Goal: Task Accomplishment & Management: Manage account settings

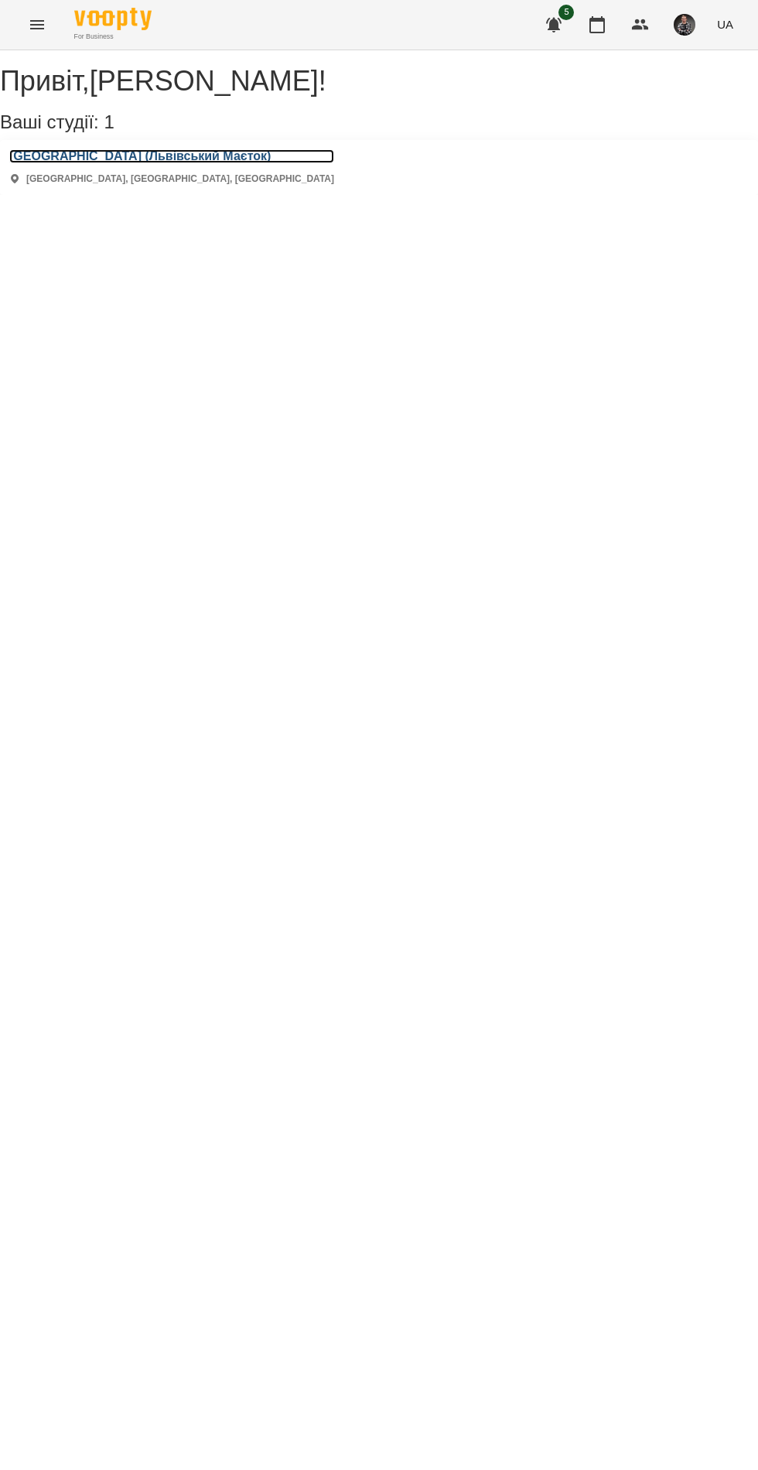
click at [54, 163] on h3 "[GEOGRAPHIC_DATA] (Львівський Маєток)" at bounding box center [171, 156] width 325 height 14
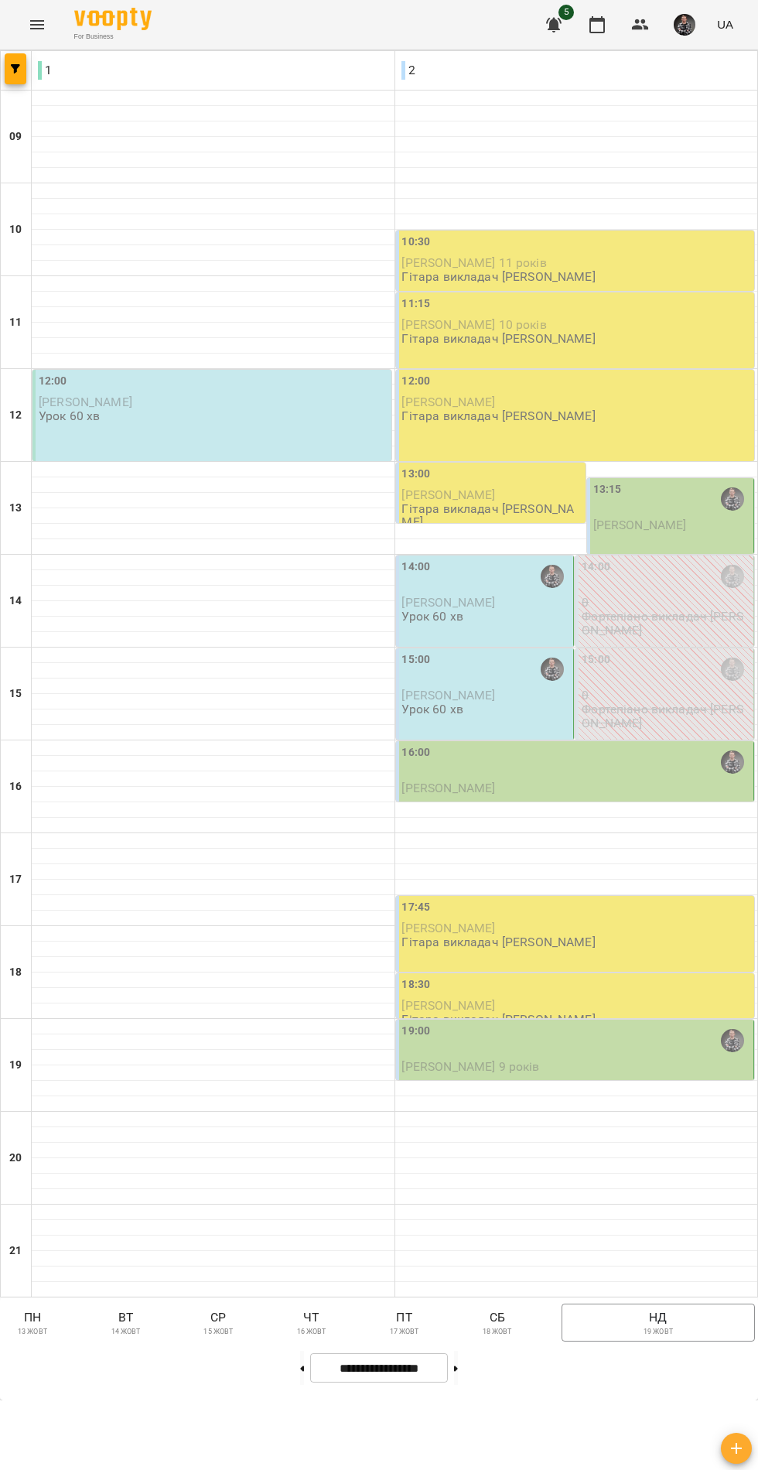
click at [300, 1371] on icon at bounding box center [302, 1368] width 4 height 5
type input "**********"
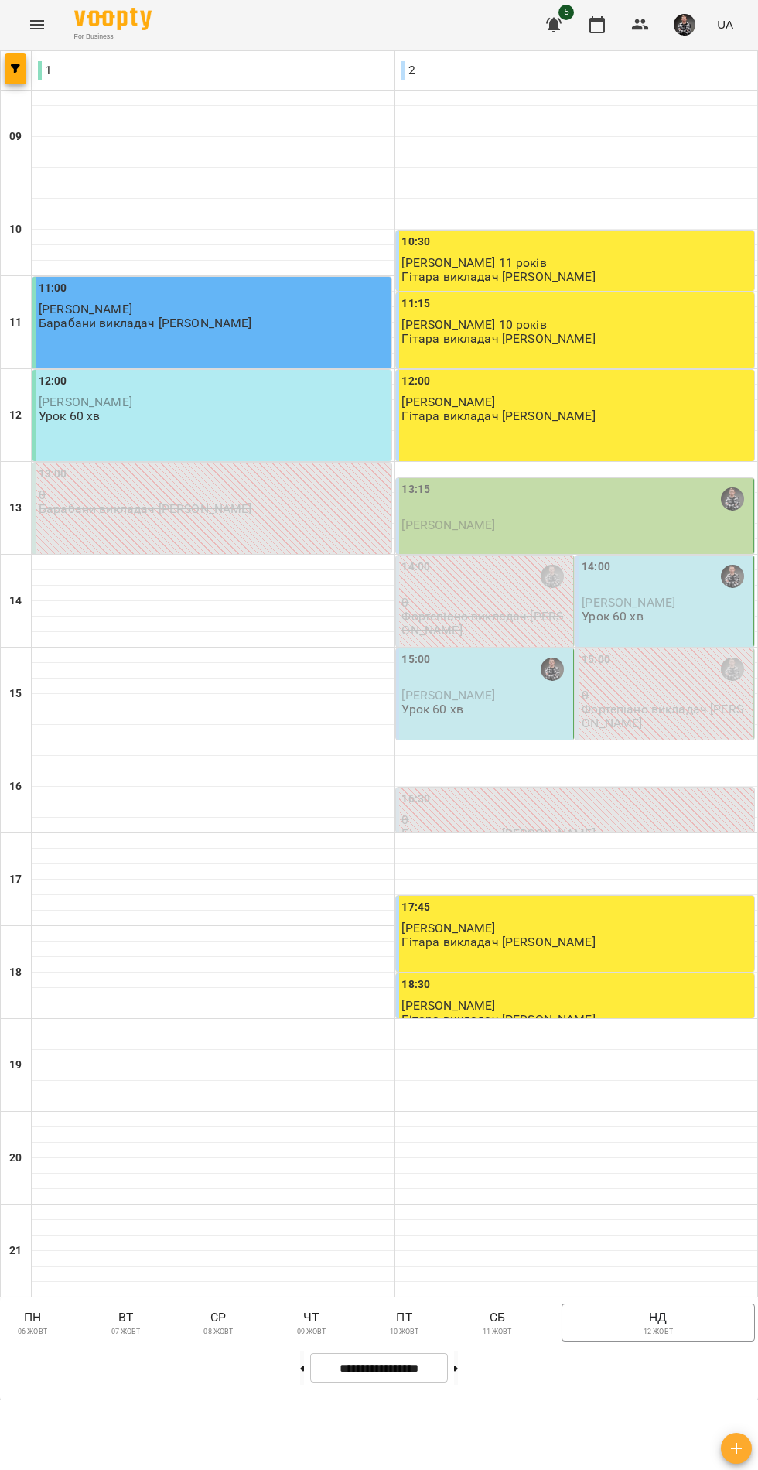
click at [443, 532] on span "[PERSON_NAME]" at bounding box center [449, 525] width 94 height 15
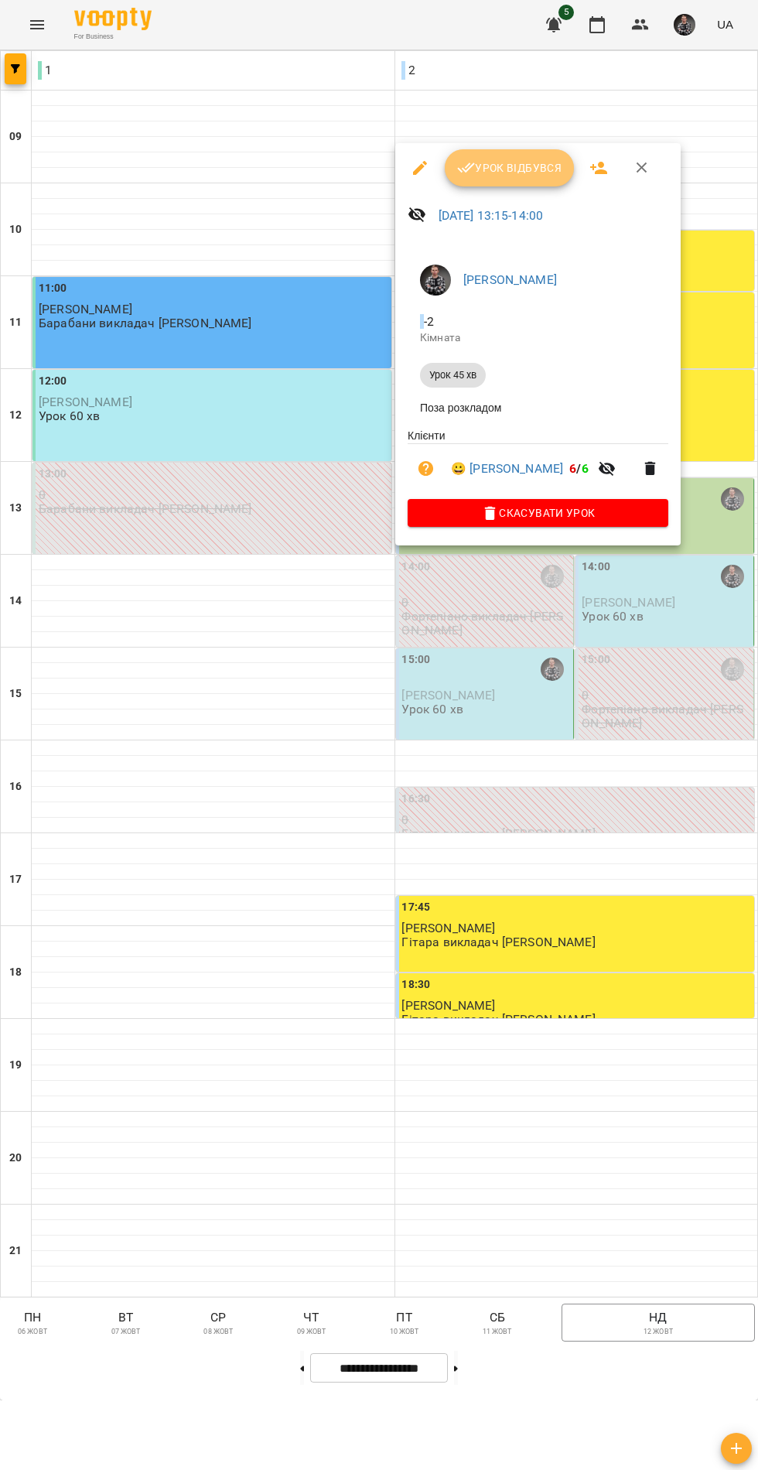
click at [483, 167] on span "Урок відбувся" at bounding box center [509, 168] width 105 height 19
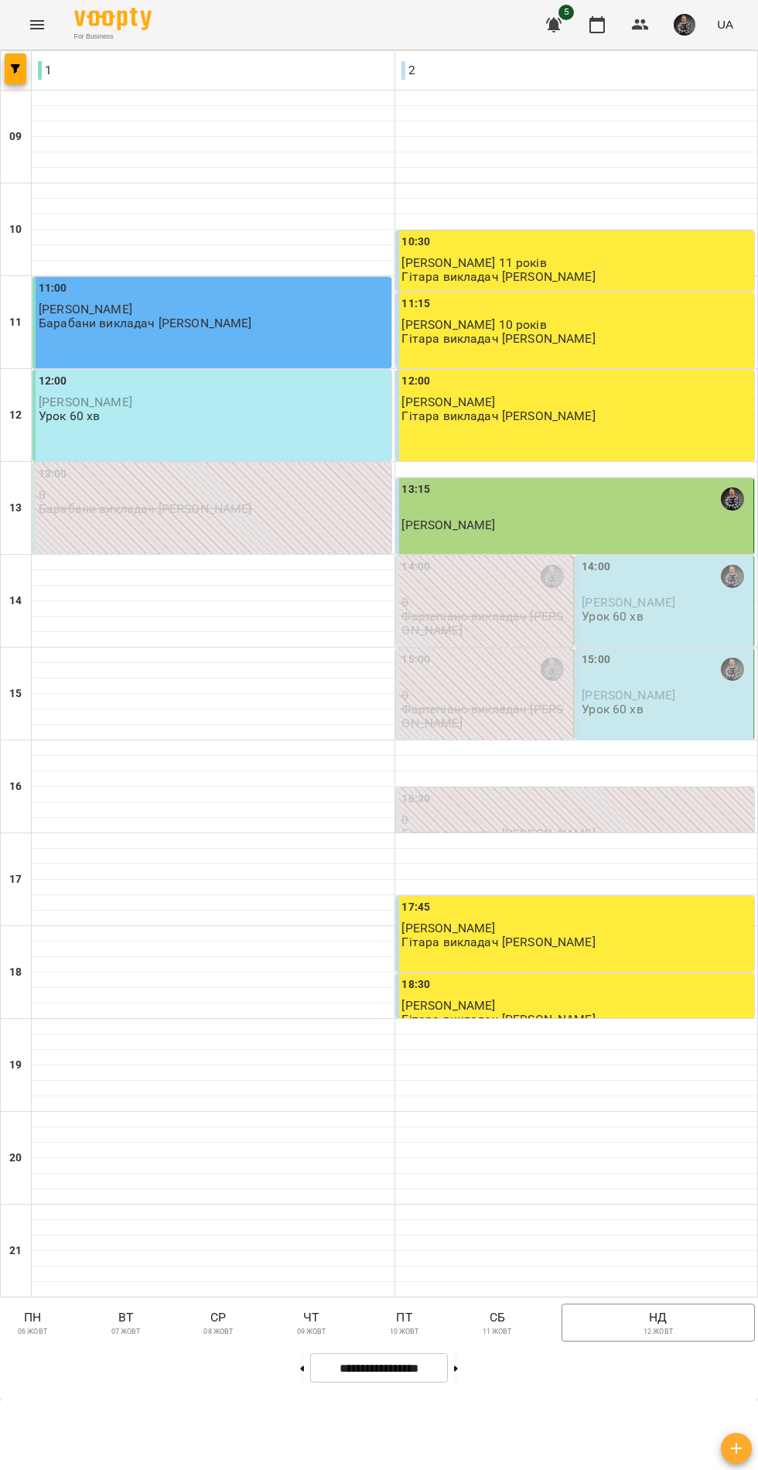
click at [616, 610] on span "[PERSON_NAME]" at bounding box center [629, 602] width 94 height 15
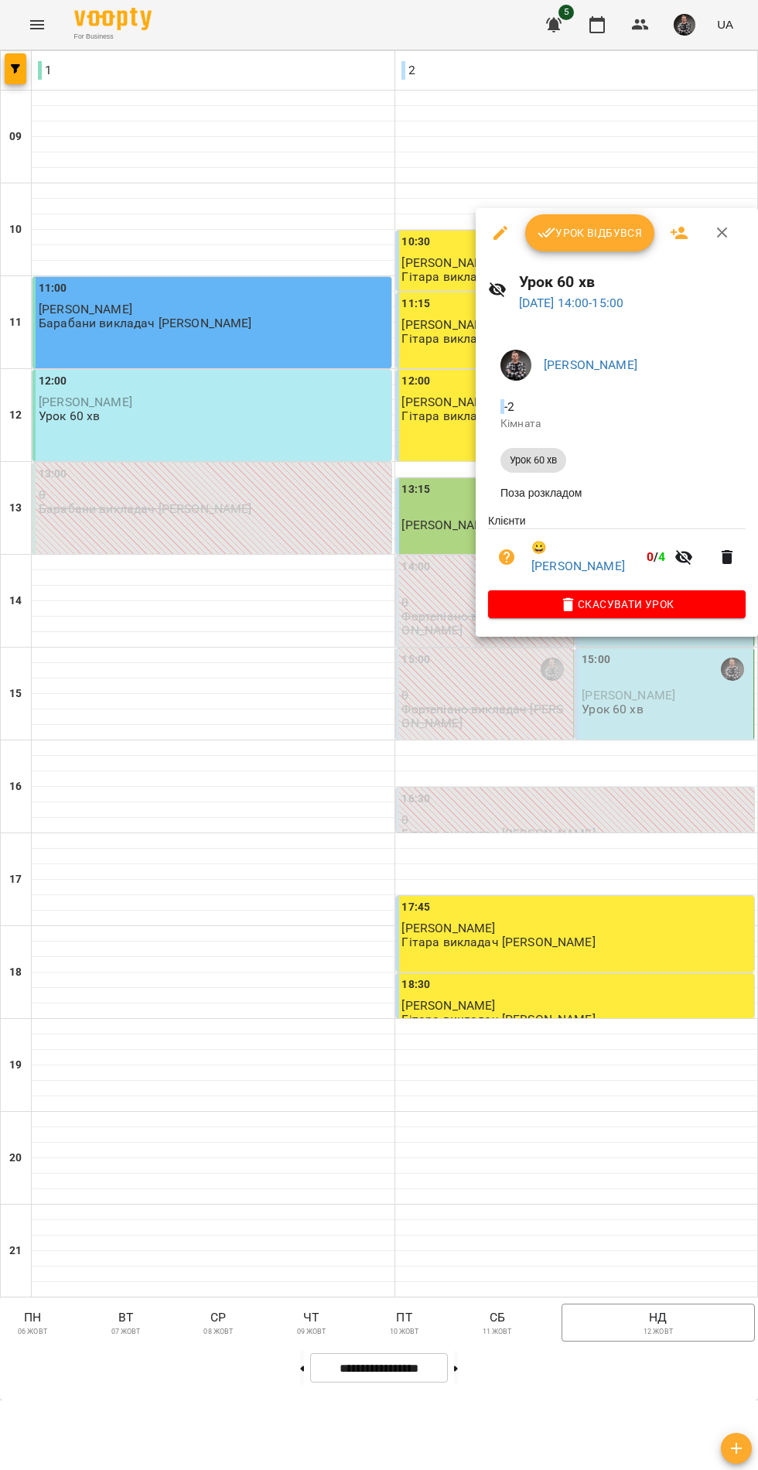
click at [540, 234] on icon "button" at bounding box center [547, 233] width 18 height 10
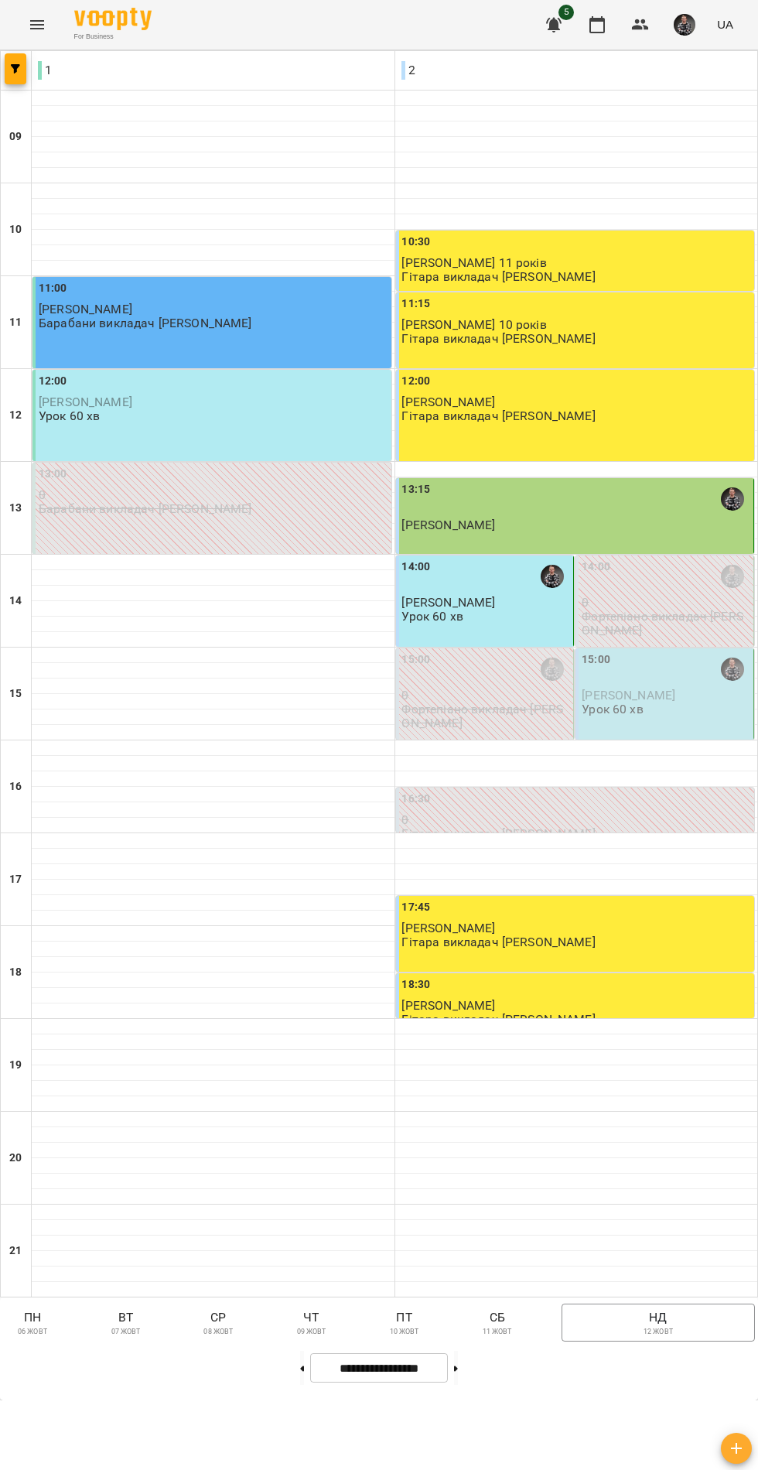
click at [625, 703] on span "[PERSON_NAME]" at bounding box center [629, 695] width 94 height 15
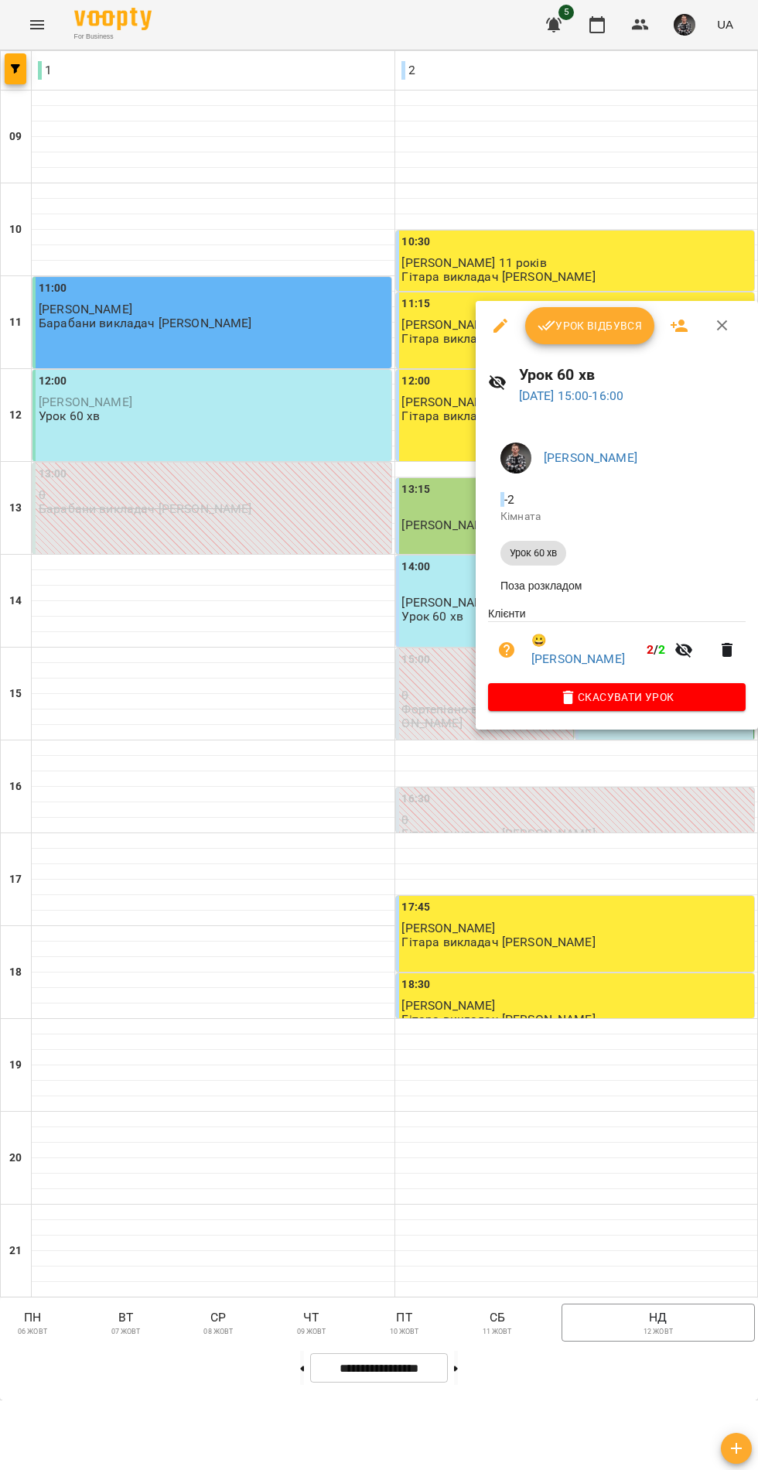
click at [558, 313] on button "Урок відбувся" at bounding box center [590, 325] width 130 height 37
